Goal: Entertainment & Leisure: Consume media (video, audio)

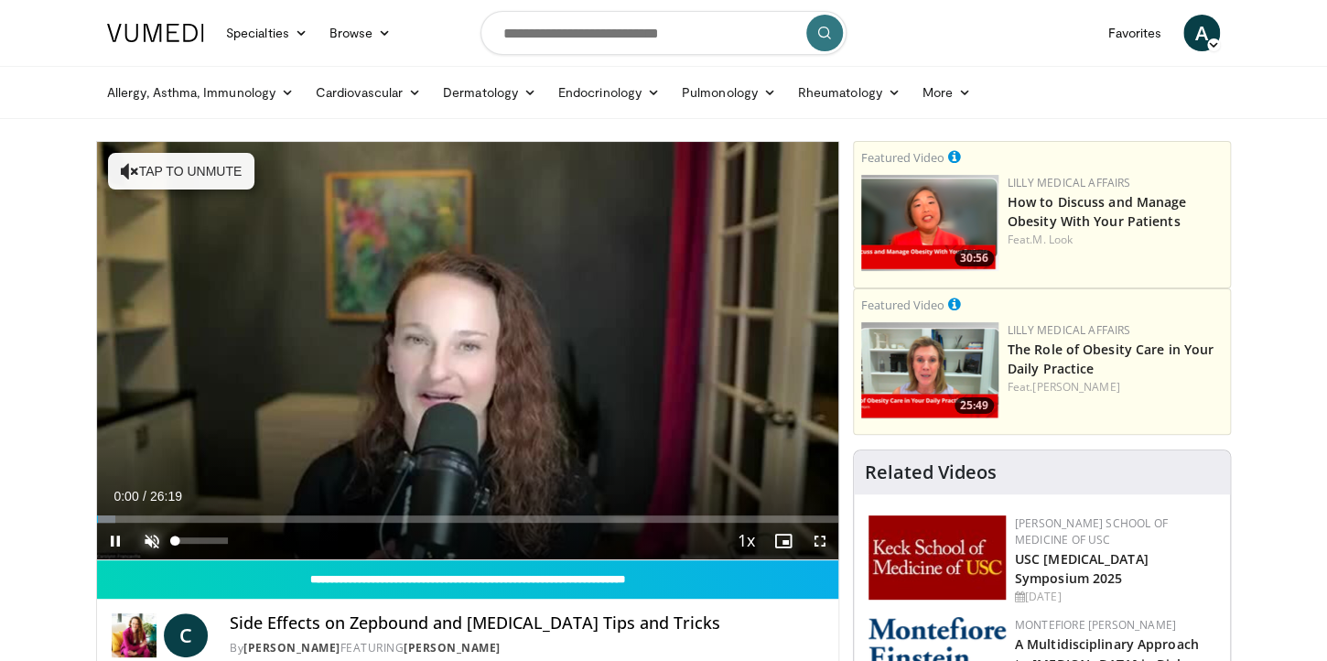
click at [146, 544] on span "Video Player" at bounding box center [152, 541] width 37 height 37
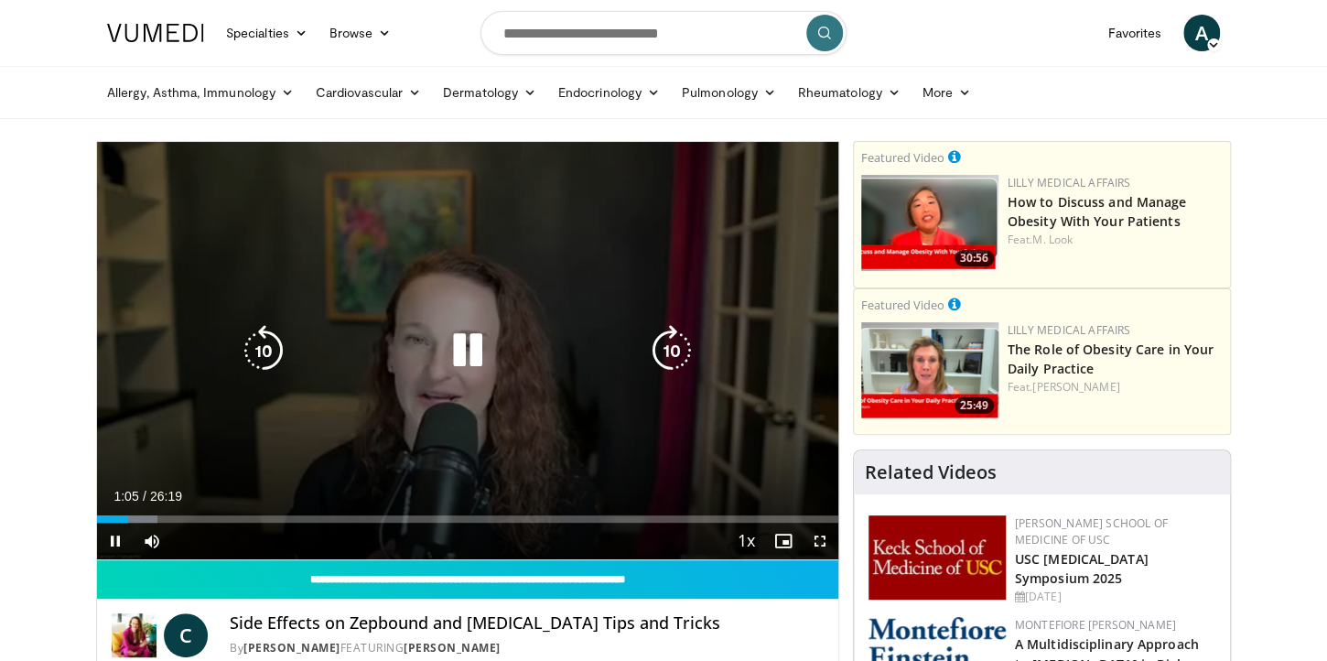
click at [473, 345] on icon "Video Player" at bounding box center [467, 350] width 51 height 51
